Goal: Transaction & Acquisition: Subscribe to service/newsletter

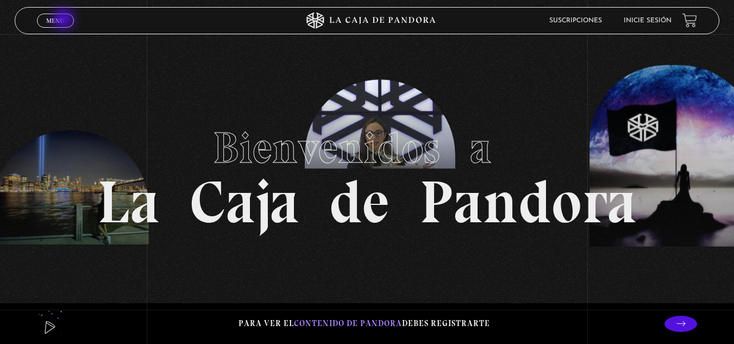
click at [65, 20] on link "Menu Cerrar" at bounding box center [55, 21] width 37 height 14
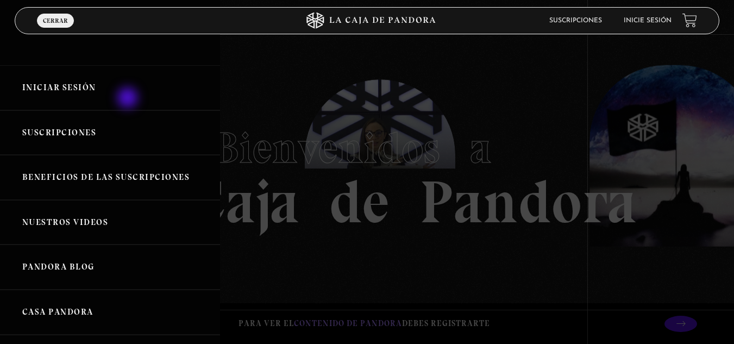
click at [129, 99] on link "Iniciar Sesión" at bounding box center [110, 87] width 220 height 45
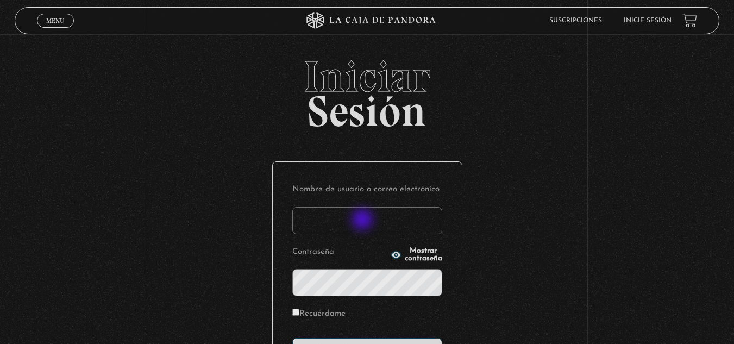
click at [363, 221] on input "Nombre de usuario o correo electrónico" at bounding box center [367, 220] width 150 height 27
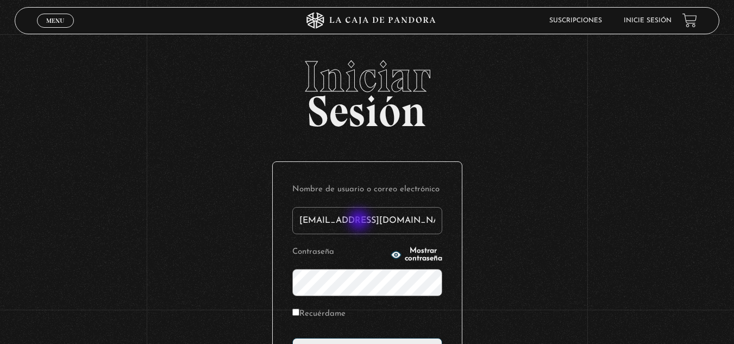
type input "maripaz.ar99@gmail.com"
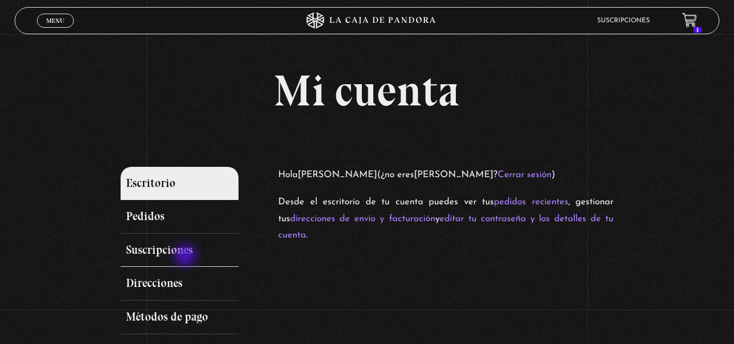
click at [186, 256] on link "Suscripciones" at bounding box center [180, 251] width 119 height 34
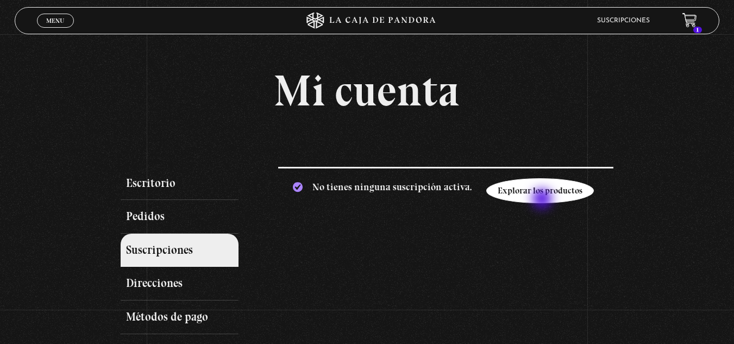
click at [544, 200] on link "Explorar los productos" at bounding box center [541, 190] width 108 height 25
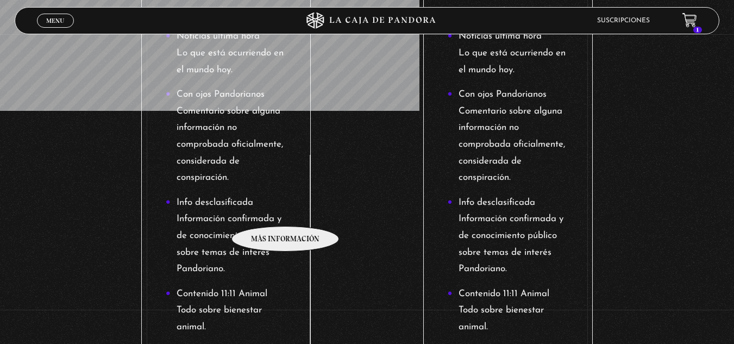
scroll to position [217, 0]
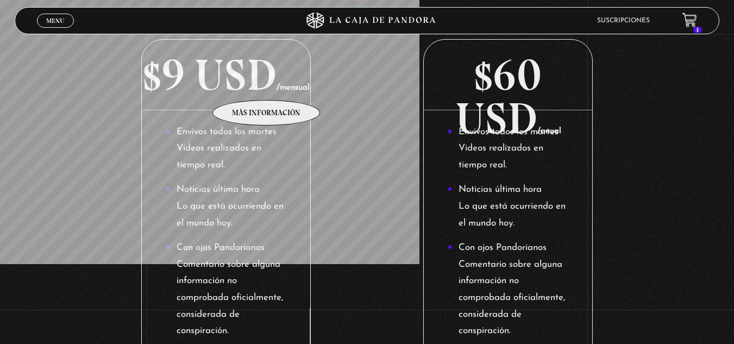
click at [267, 84] on p "$9 USD /mensual" at bounding box center [226, 75] width 168 height 71
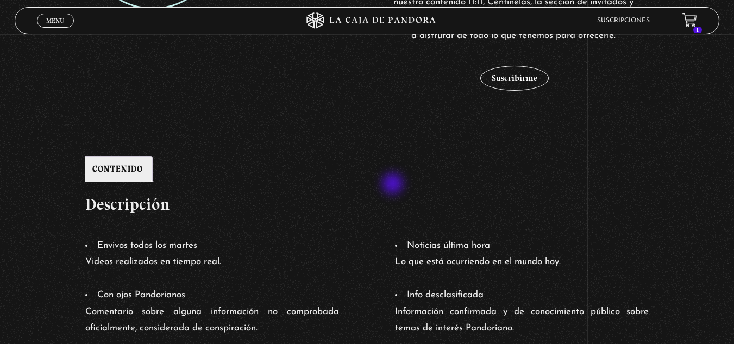
scroll to position [193, 0]
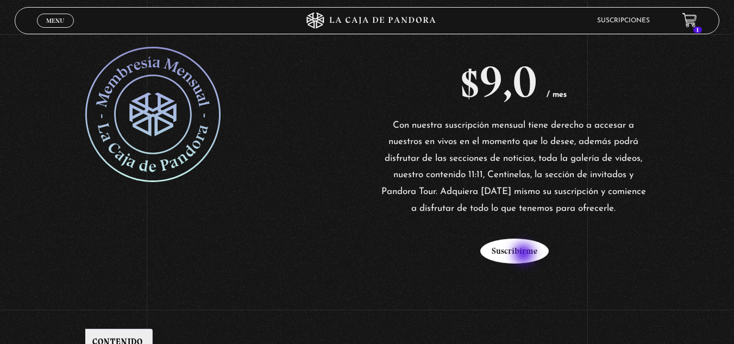
click at [525, 255] on button "Suscribirme" at bounding box center [515, 251] width 68 height 25
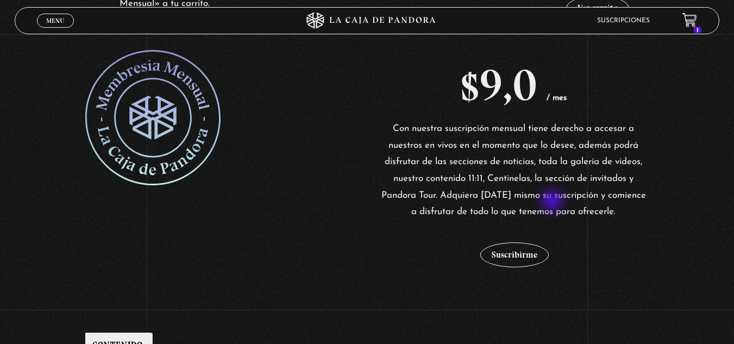
scroll to position [435, 0]
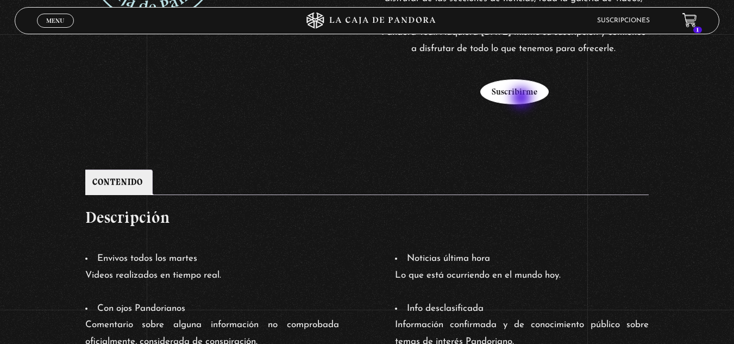
click at [523, 99] on button "Suscribirme" at bounding box center [515, 91] width 68 height 25
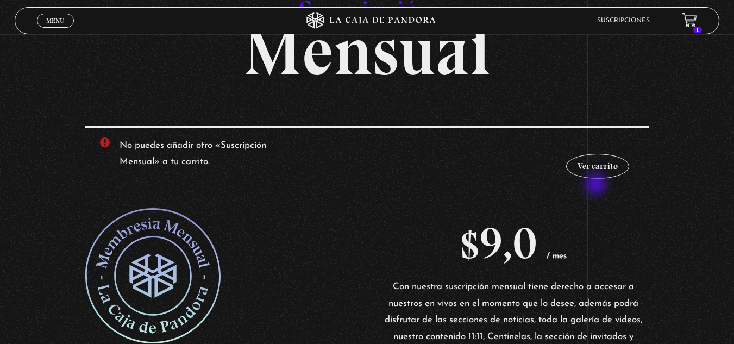
scroll to position [109, 0]
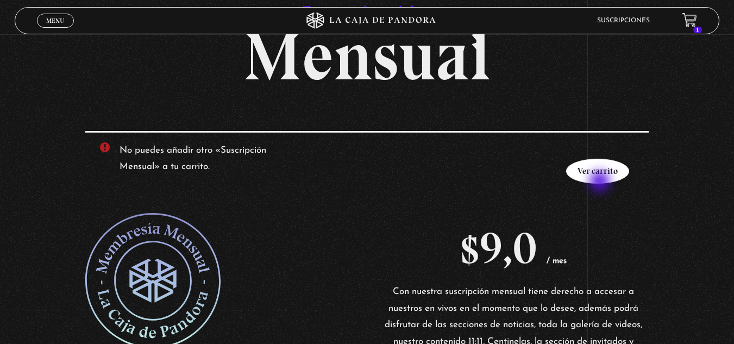
click at [601, 183] on link "Ver carrito" at bounding box center [597, 171] width 63 height 25
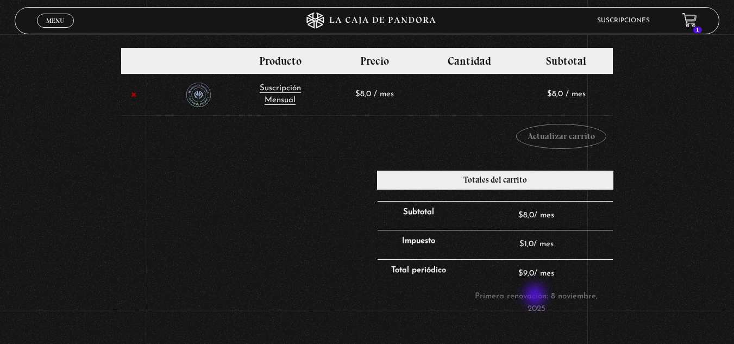
scroll to position [163, 0]
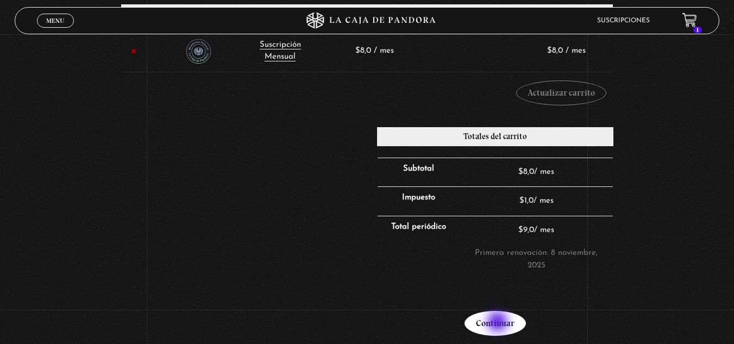
click at [499, 324] on link "Continuar" at bounding box center [495, 323] width 61 height 25
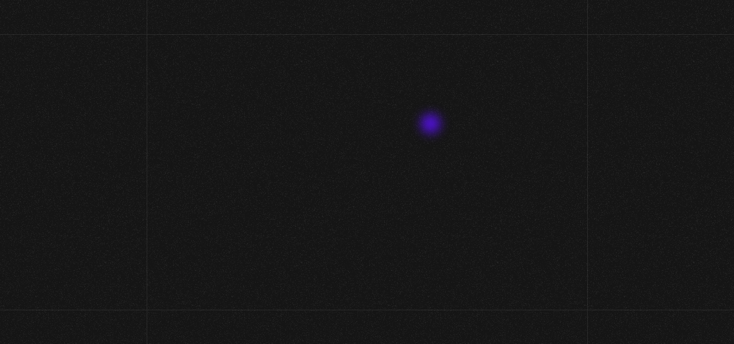
select select "CR-H"
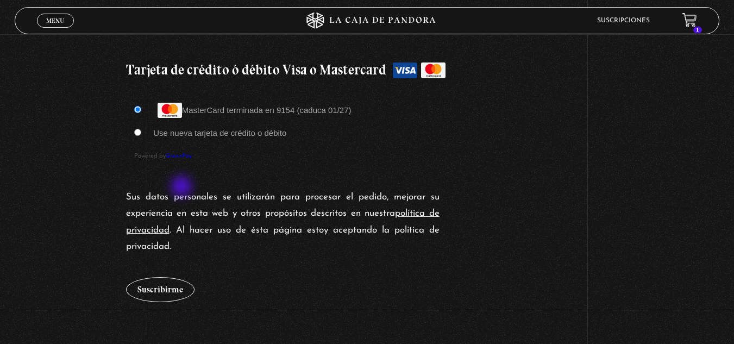
scroll to position [978, 0]
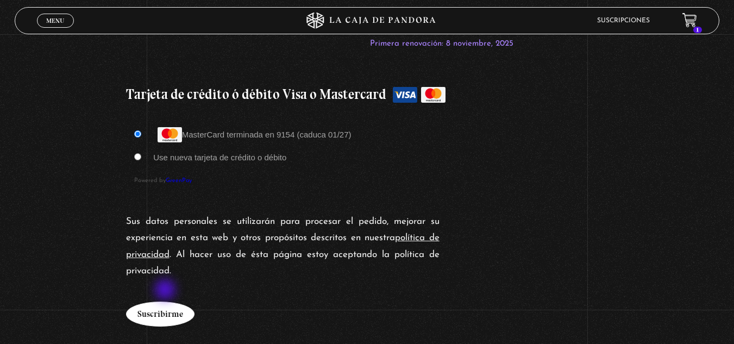
click at [166, 302] on button "Suscribirme" at bounding box center [160, 314] width 68 height 25
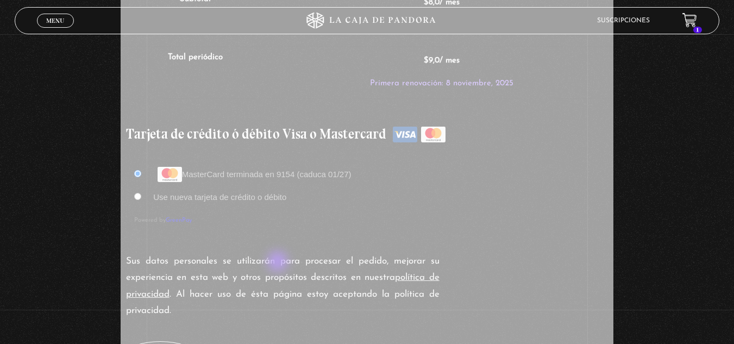
scroll to position [924, 0]
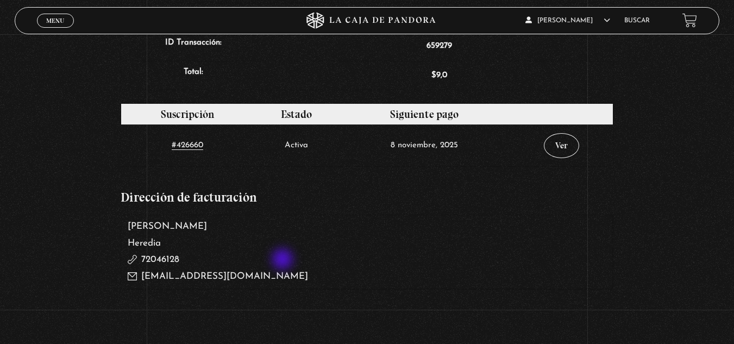
scroll to position [697, 0]
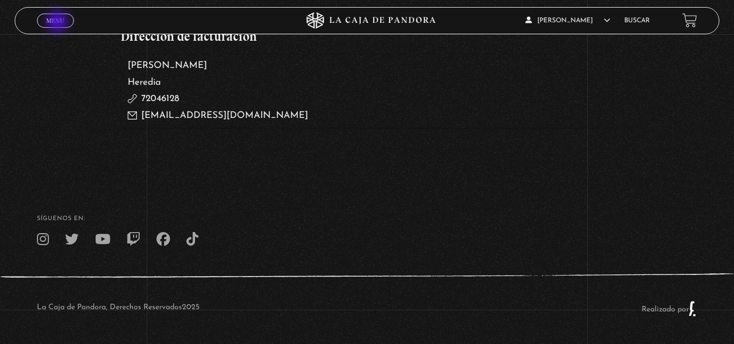
click at [59, 23] on span "Menu" at bounding box center [55, 20] width 18 height 7
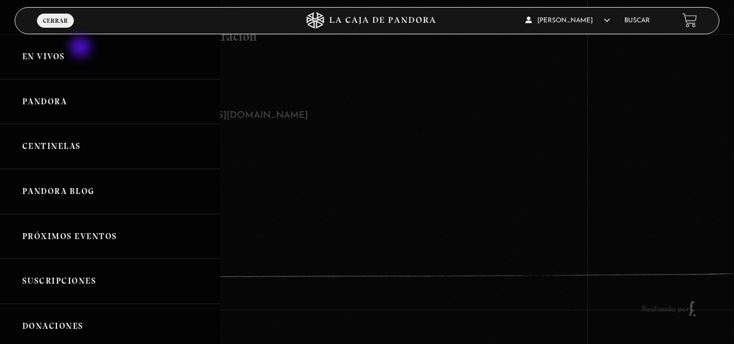
click at [82, 48] on link "En vivos" at bounding box center [110, 56] width 220 height 45
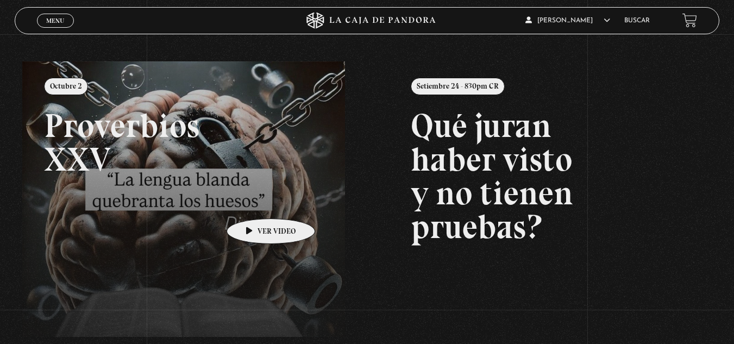
scroll to position [109, 0]
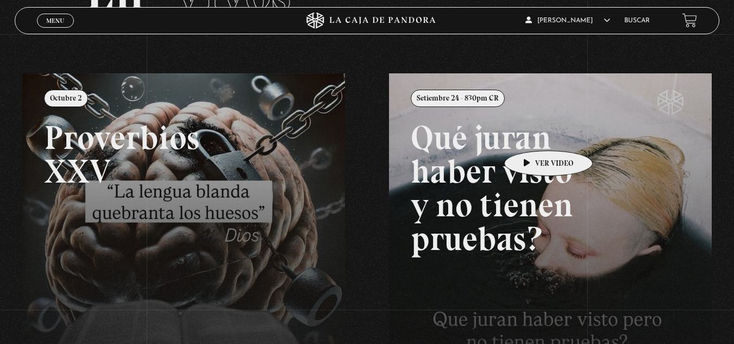
scroll to position [0, 0]
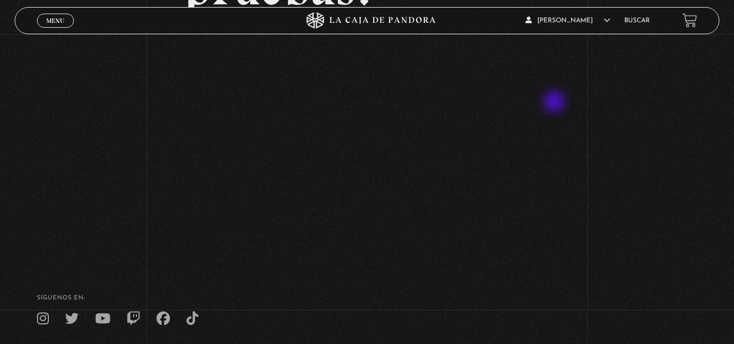
scroll to position [201, 0]
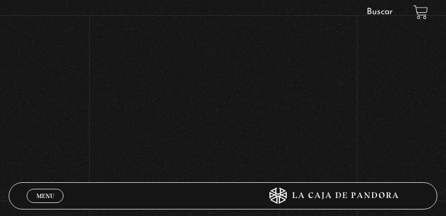
scroll to position [309, 0]
